Goal: Book appointment/travel/reservation

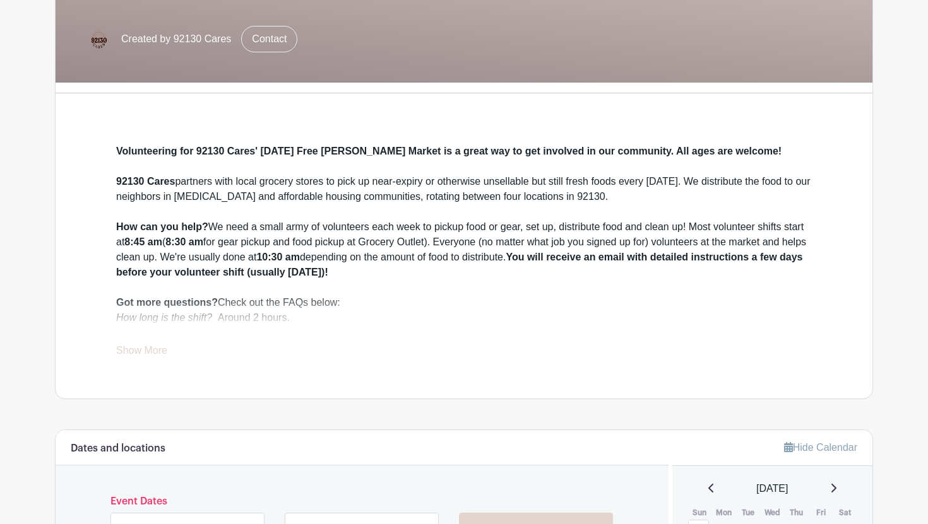
scroll to position [459, 0]
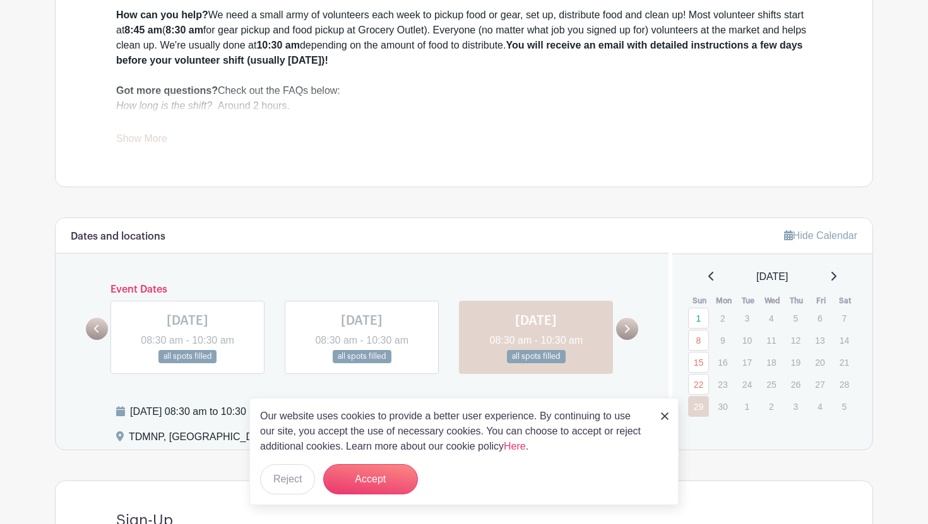
click at [834, 278] on icon at bounding box center [833, 276] width 6 height 10
click at [663, 416] on img at bounding box center [665, 417] width 8 height 8
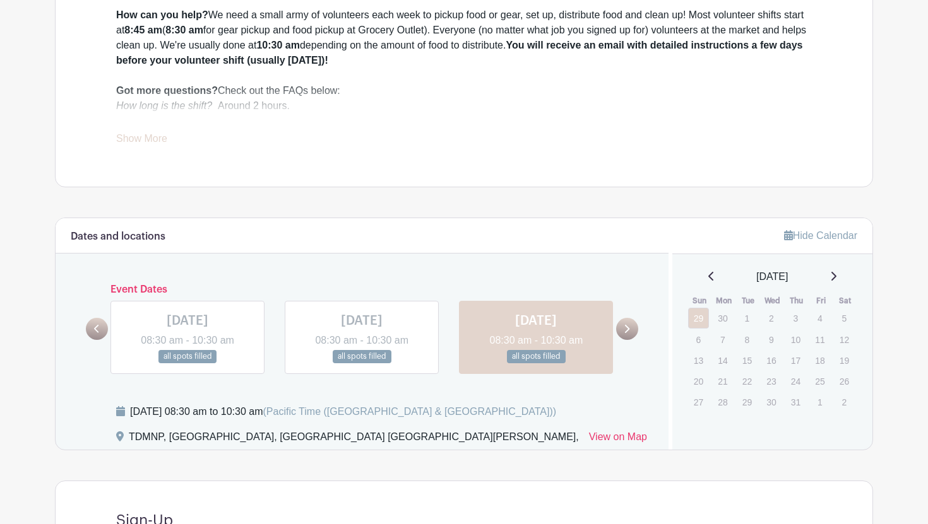
click at [833, 278] on icon at bounding box center [833, 276] width 6 height 10
click at [833, 278] on div "[DATE]" at bounding box center [772, 276] width 170 height 15
click at [697, 401] on p "24" at bounding box center [698, 401] width 21 height 20
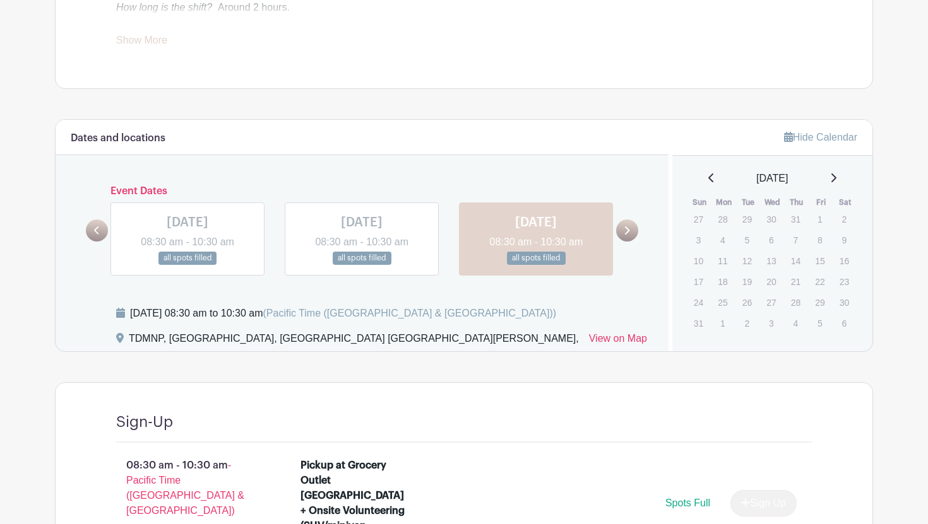
scroll to position [559, 0]
click at [623, 233] on icon at bounding box center [626, 229] width 6 height 9
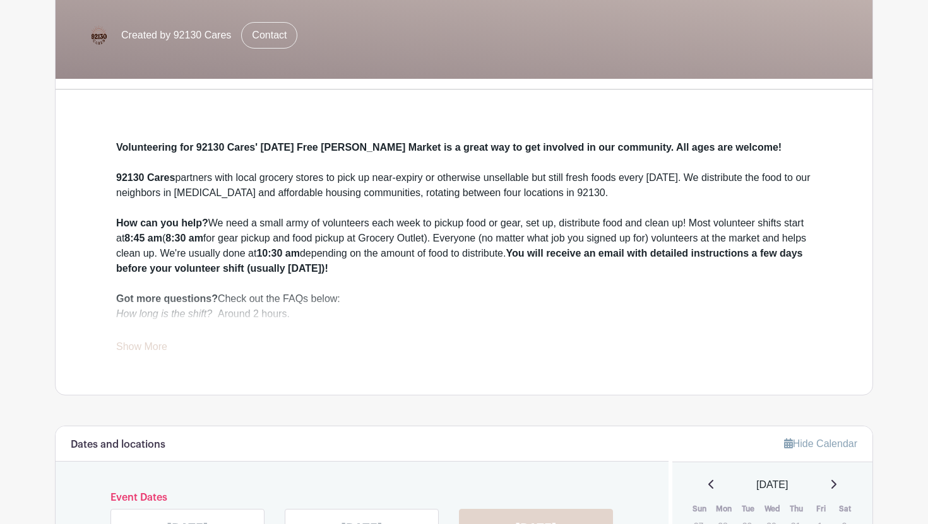
scroll to position [280, 0]
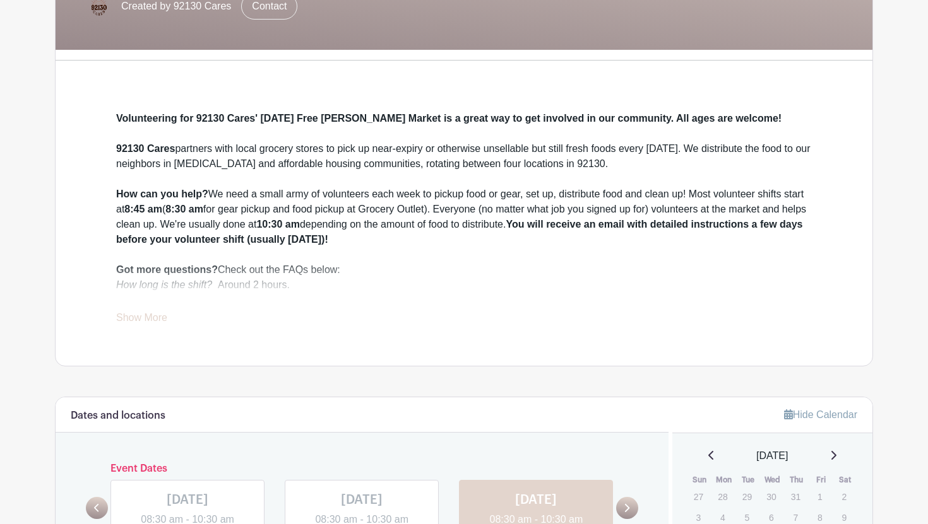
click at [141, 321] on link "Show More" at bounding box center [141, 320] width 51 height 16
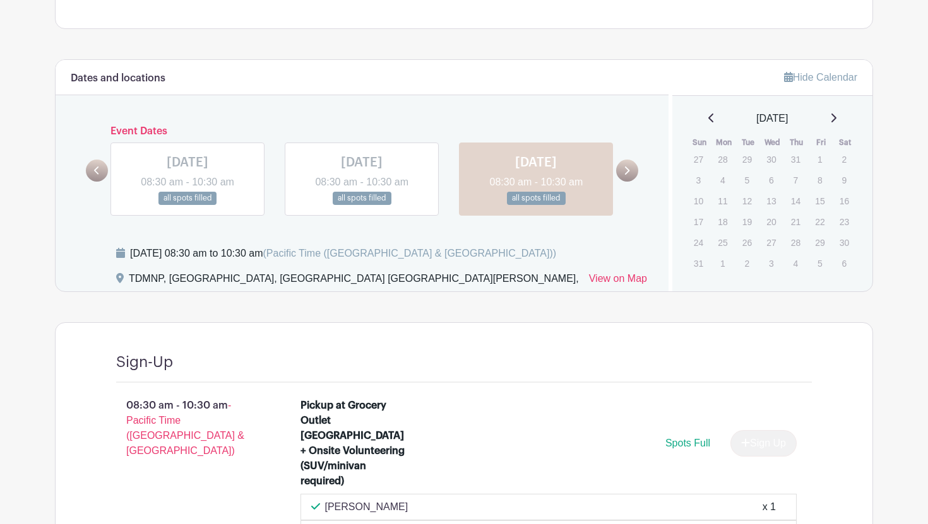
scroll to position [777, 0]
click at [628, 173] on icon at bounding box center [627, 170] width 5 height 8
click at [836, 122] on icon at bounding box center [833, 117] width 5 height 9
click at [699, 245] on p "28" at bounding box center [698, 242] width 21 height 20
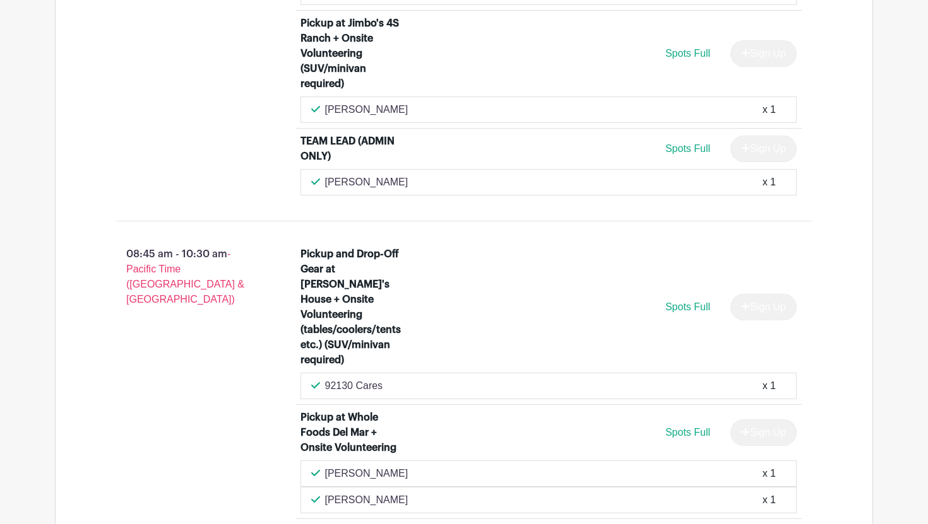
scroll to position [1174, 0]
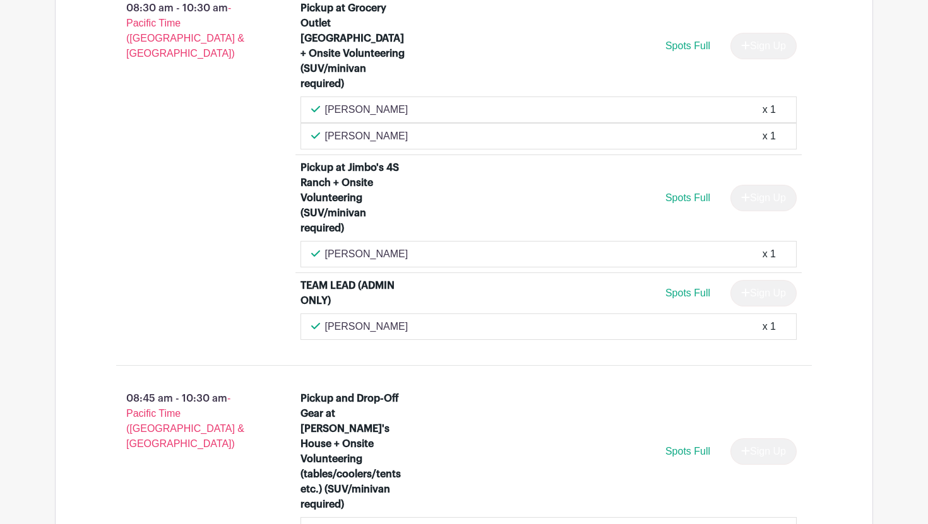
drag, startPoint x: 428, startPoint y: 126, endPoint x: 314, endPoint y: 126, distance: 114.8
click at [314, 129] on div "[PERSON_NAME] x 1" at bounding box center [548, 136] width 475 height 15
copy p "[PERSON_NAME]"
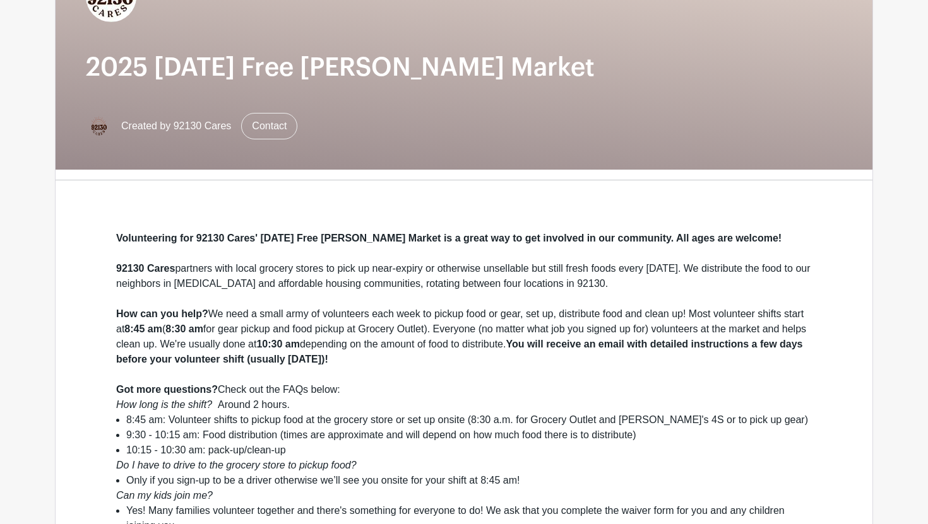
scroll to position [0, 0]
